Goal: Task Accomplishment & Management: Manage account settings

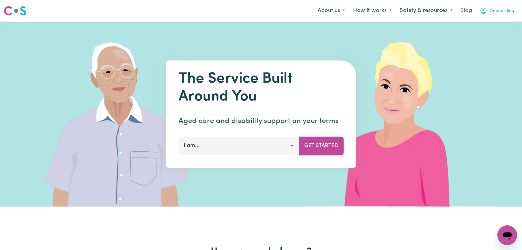
click at [496, 11] on span "Onboarding" at bounding box center [502, 11] width 25 height 7
drag, startPoint x: 486, startPoint y: 35, endPoint x: 446, endPoint y: 42, distance: 40.5
click at [486, 35] on link "Logout" at bounding box center [493, 36] width 49 height 12
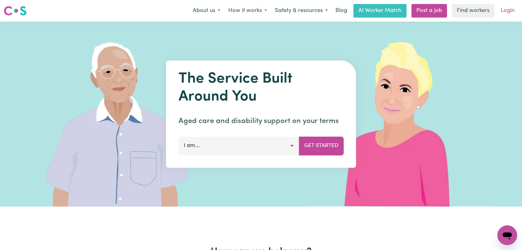
click at [509, 13] on link "Login" at bounding box center [507, 11] width 21 height 14
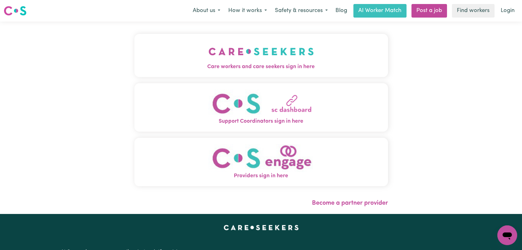
click at [290, 44] on img "Care workers and care seekers sign in here" at bounding box center [260, 51] width 105 height 23
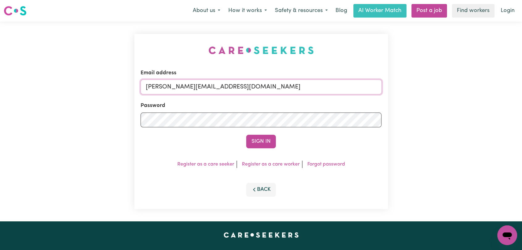
click at [232, 88] on input "[PERSON_NAME][EMAIL_ADDRESS][DOMAIN_NAME]" at bounding box center [261, 87] width 241 height 15
drag, startPoint x: 178, startPoint y: 87, endPoint x: 270, endPoint y: 97, distance: 92.9
click at [270, 97] on form "Email address Superuser~[EMAIL_ADDRESS][DOMAIN_NAME] Password Sign In" at bounding box center [261, 108] width 241 height 79
type input "Superuser~[EMAIL_ADDRESS][DOMAIN_NAME]"
click at [260, 139] on button "Sign In" at bounding box center [261, 142] width 30 height 14
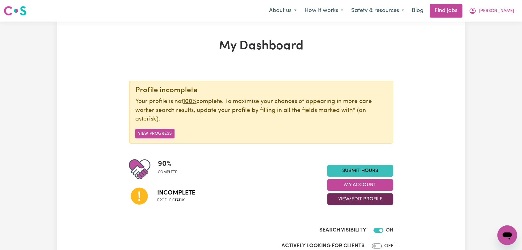
click at [361, 202] on button "View/Edit Profile" at bounding box center [360, 200] width 66 height 12
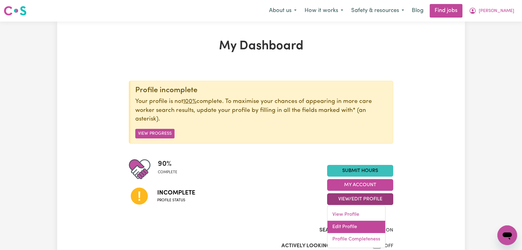
click at [369, 229] on link "Edit Profile" at bounding box center [356, 227] width 58 height 12
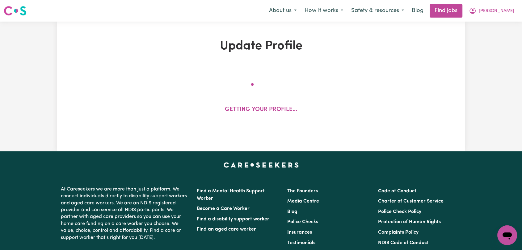
select select "[DEMOGRAPHIC_DATA]"
select select "[DEMOGRAPHIC_DATA] Citizen"
select select "Studying a healthcare related degree or qualification"
select select "62"
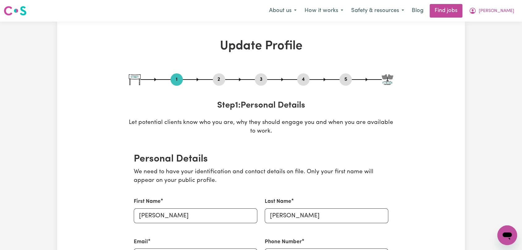
click at [213, 78] on button "2" at bounding box center [219, 80] width 12 height 8
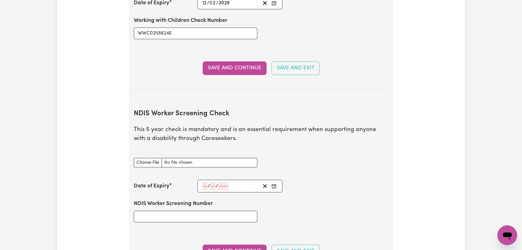
scroll to position [686, 0]
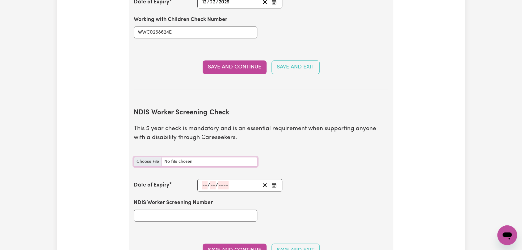
click at [137, 157] on input "NDIS Worker Screening Check document" at bounding box center [196, 162] width 124 height 10
click at [145, 157] on input "NDIS Worker Screening Check document" at bounding box center [196, 162] width 124 height 10
type input "C:\fakepath\[PERSON_NAME] - NDIS Clearance.jpg"
click at [191, 210] on input "NDIS Worker Screening Number" at bounding box center [196, 216] width 124 height 12
type input "71885264"
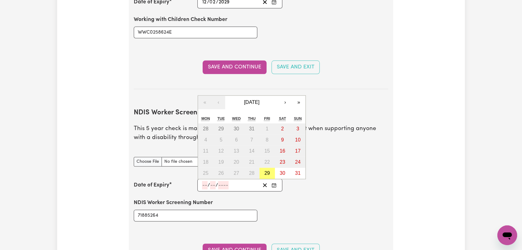
click at [202, 181] on input "number" at bounding box center [205, 185] width 6 height 8
type input "15"
type input "08"
type input "203"
type input "[DATE]"
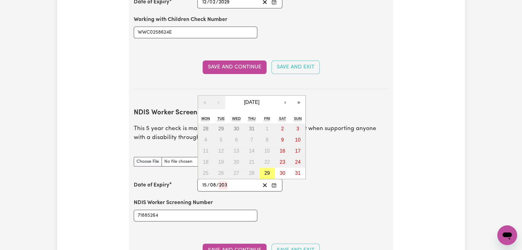
type input "8"
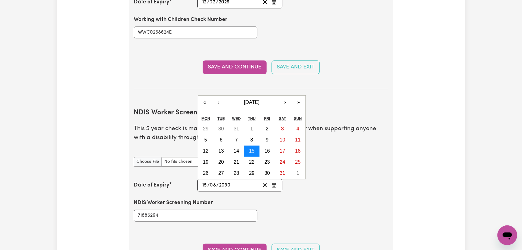
type input "2030"
click at [250, 149] on abbr "15" at bounding box center [252, 151] width 6 height 5
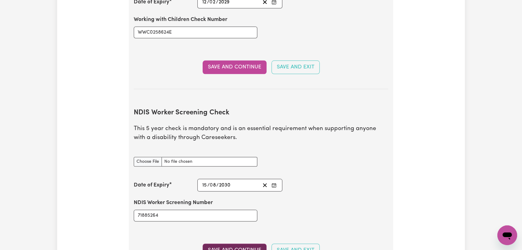
click at [239, 244] on button "Save and Continue" at bounding box center [235, 251] width 64 height 14
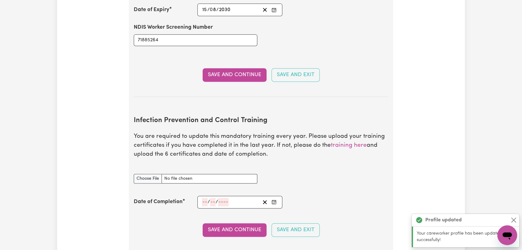
scroll to position [959, 0]
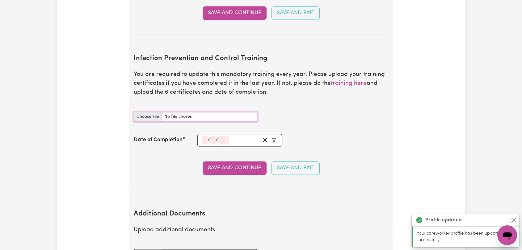
click at [153, 112] on input "Infection Prevention and Control Training document" at bounding box center [196, 117] width 124 height 10
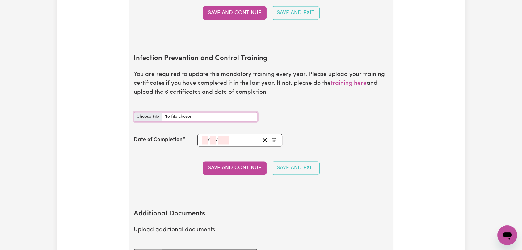
type input "C:\fakepath\[PERSON_NAME] - IPC - WASTE MANAGEMENT - [DATE].jpeg"
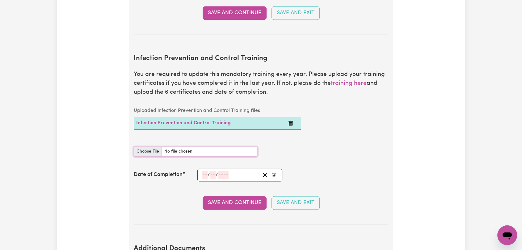
click at [142, 147] on input "Infection Prevention and Control Training document" at bounding box center [196, 152] width 124 height 10
type input "C:\fakepath\[PERSON_NAME] - IPC - PPE- [DATE].jpeg"
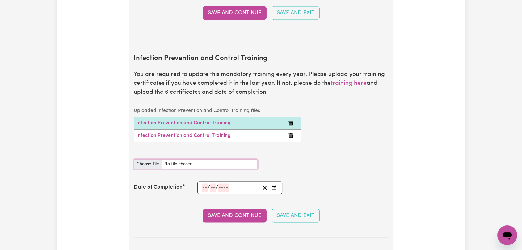
click at [146, 160] on input "Infection Prevention and Control Training document" at bounding box center [196, 165] width 124 height 10
type input "C:\fakepath\[PERSON_NAME] - IPC - OUTBREAKS- [DATE].jpeg"
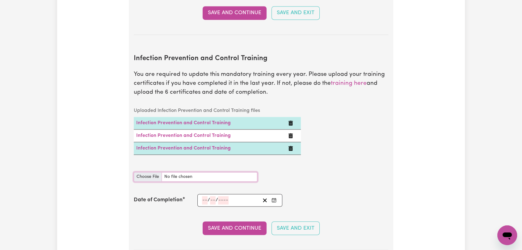
click at [153, 172] on input "Infection Prevention and Control Training document" at bounding box center [196, 177] width 124 height 10
type input "C:\fakepath\[PERSON_NAME] - IPC - HAND HYGIENE - [DATE].jpeg"
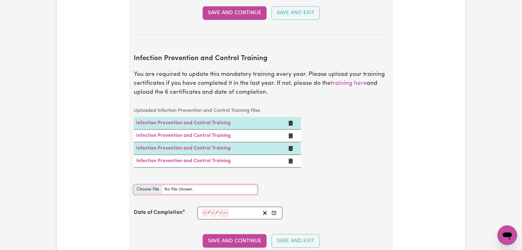
click at [150, 185] on input "Infection Prevention and Control Training document" at bounding box center [196, 190] width 124 height 10
type input "C:\fakepath\[PERSON_NAME] - IPC - CLEANING - [DATE].jpeg"
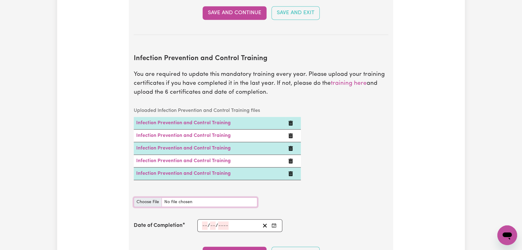
click at [147, 198] on input "Infection Prevention and Control Training document" at bounding box center [196, 203] width 124 height 10
type input "C:\fakepath\[PERSON_NAME] - IPC - CHAIN OF INFECTION - [DATE].jpeg"
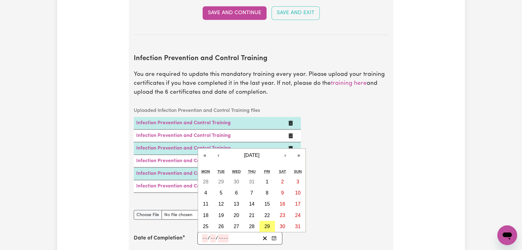
click at [205, 234] on input "number" at bounding box center [205, 238] width 6 height 8
type input "26"
click at [220, 224] on abbr "26" at bounding box center [221, 226] width 6 height 5
type input "[DATE]"
type input "8"
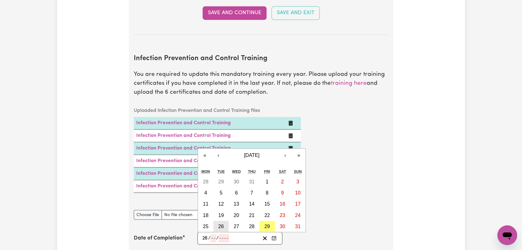
type input "2025"
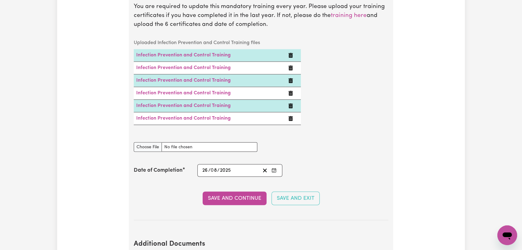
scroll to position [1028, 0]
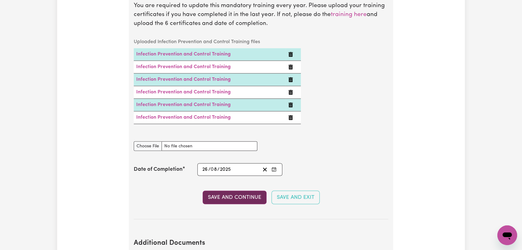
click at [239, 191] on button "Save and Continue" at bounding box center [235, 198] width 64 height 14
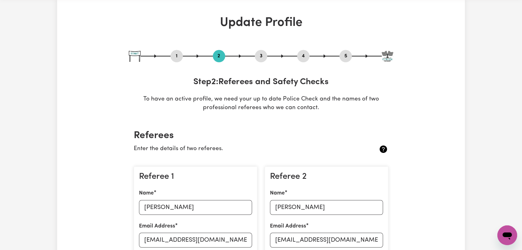
scroll to position [0, 0]
